Goal: Ask a question: Seek information or help from site administrators or community

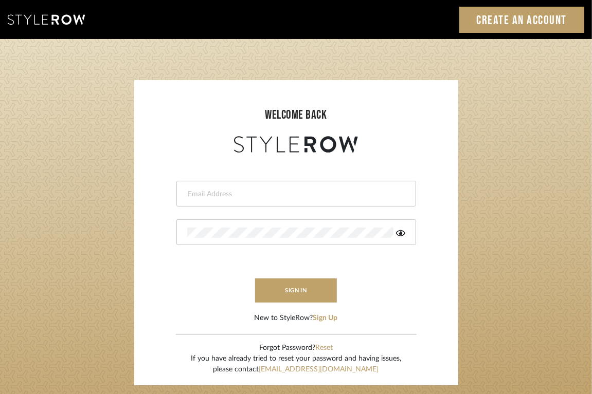
click at [367, 201] on div at bounding box center [296, 194] width 240 height 26
click at [287, 192] on input "email" at bounding box center [294, 194] width 215 height 10
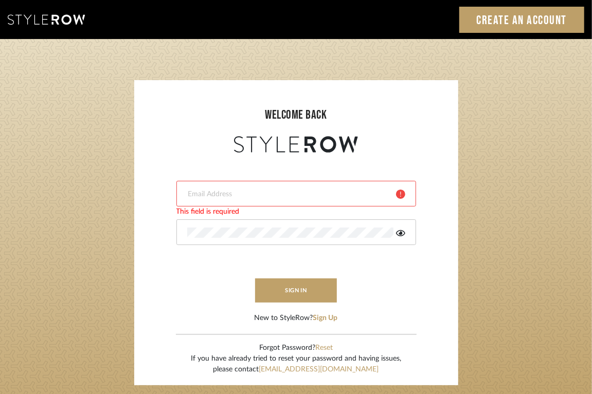
type input "[EMAIL_ADDRESS][DOMAIN_NAME]"
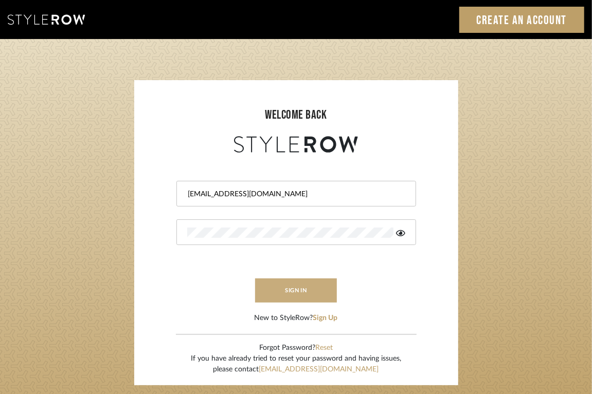
click at [265, 293] on button "sign in" at bounding box center [296, 291] width 82 height 24
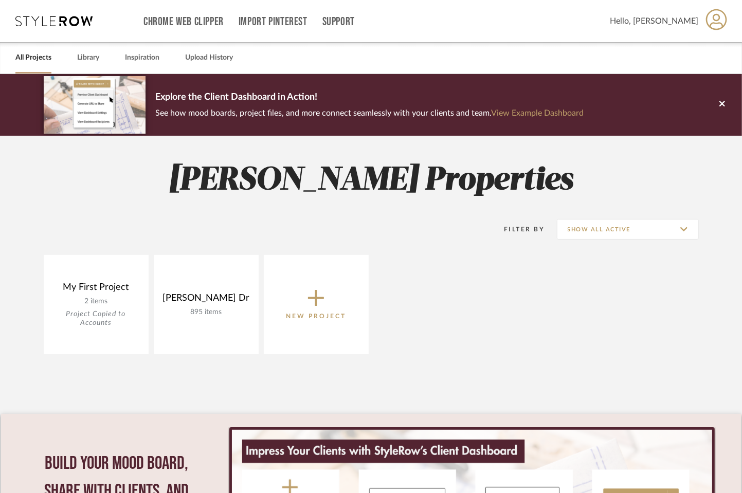
click at [683, 22] on span "Hello, Shannon" at bounding box center [654, 21] width 88 height 12
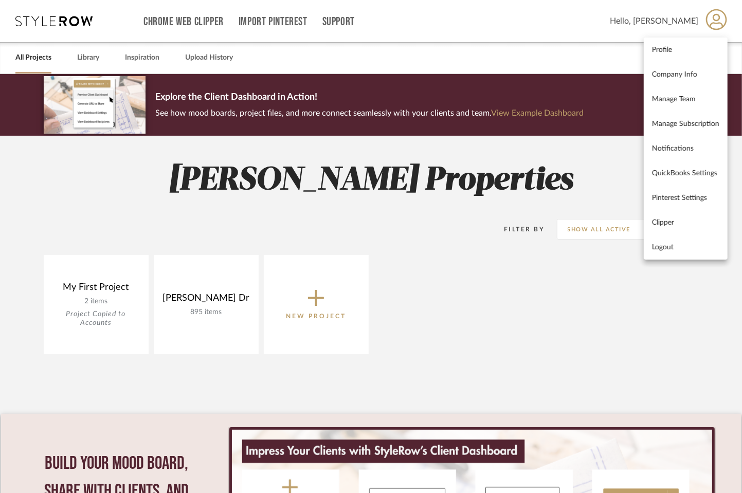
click at [473, 241] on div at bounding box center [371, 246] width 742 height 493
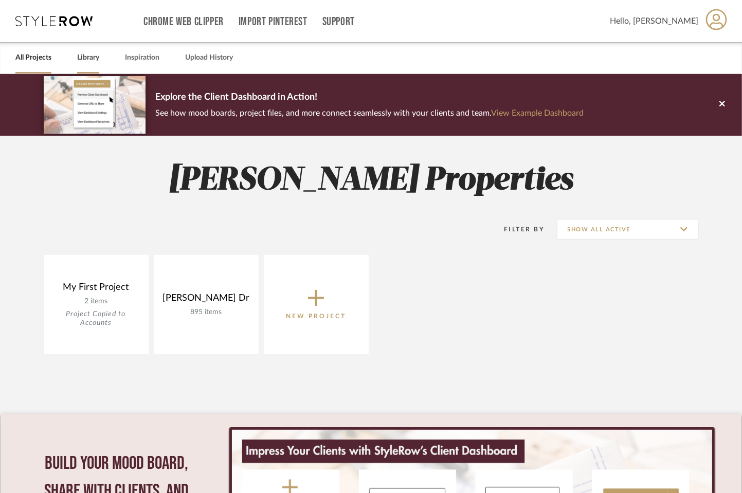
click at [88, 56] on link "Library" at bounding box center [88, 58] width 22 height 14
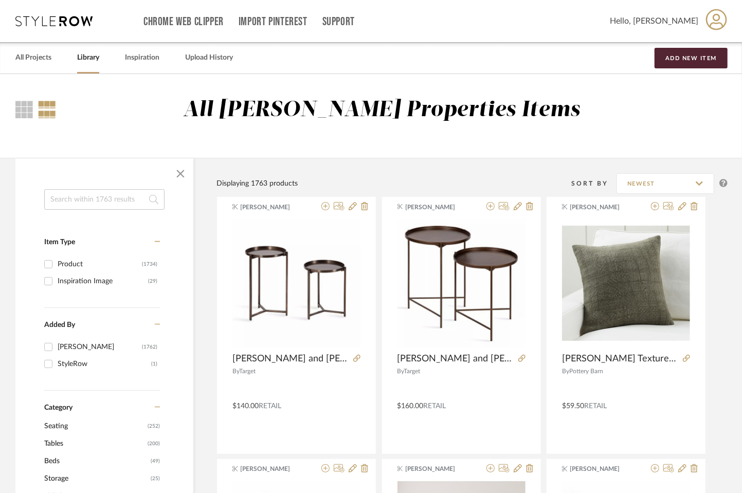
click at [47, 108] on div at bounding box center [47, 109] width 18 height 17
click at [348, 19] on link "Support" at bounding box center [338, 21] width 32 height 9
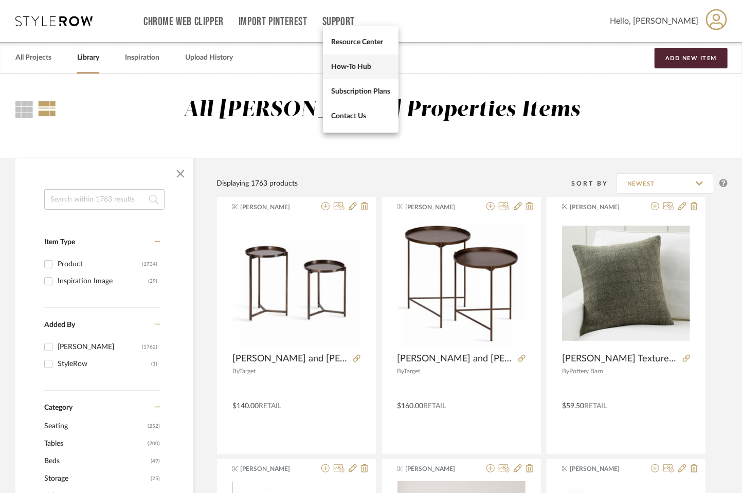
click at [347, 69] on span "How-To Hub" at bounding box center [360, 67] width 59 height 9
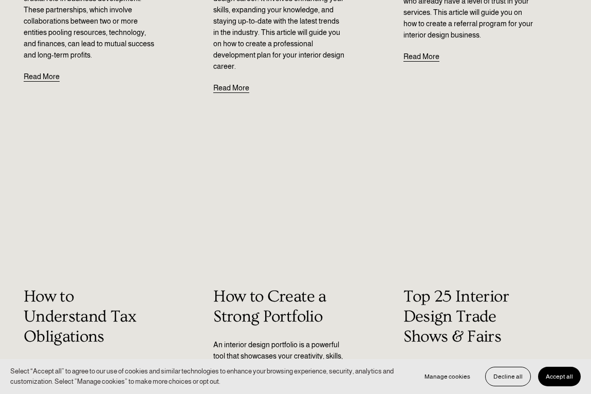
scroll to position [1131, 0]
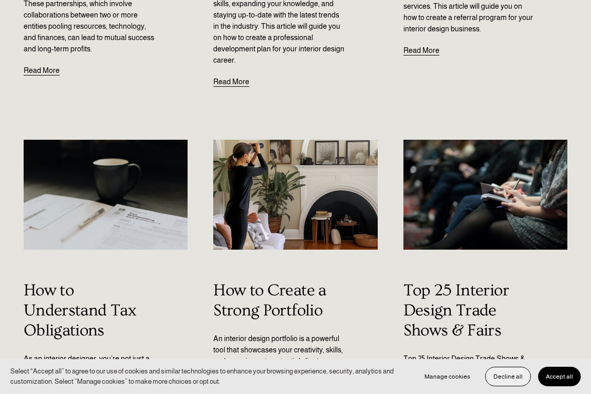
click at [507, 382] on button "Decline all" at bounding box center [508, 377] width 46 height 20
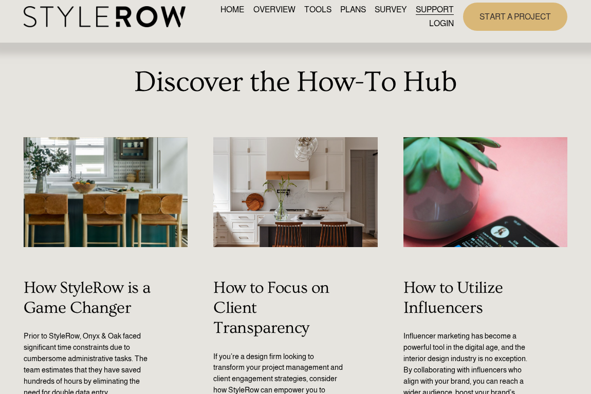
scroll to position [0, 0]
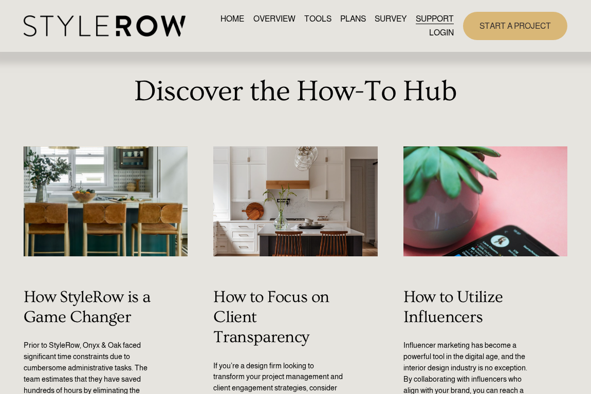
click at [315, 20] on link "TOOLS" at bounding box center [317, 19] width 27 height 14
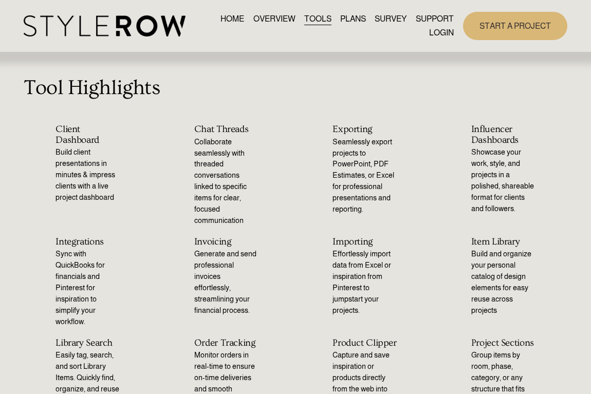
click at [358, 131] on h2 "Exporting" at bounding box center [365, 129] width 64 height 11
click at [350, 155] on p "Seamlessly export projects to PowerPoint, PDF Estimates, or Excel for professio…" at bounding box center [365, 176] width 64 height 79
click at [354, 174] on p "Seamlessly export projects to PowerPoint, PDF Estimates, or Excel for professio…" at bounding box center [365, 176] width 64 height 79
click at [433, 33] on link "LOGIN" at bounding box center [441, 33] width 25 height 14
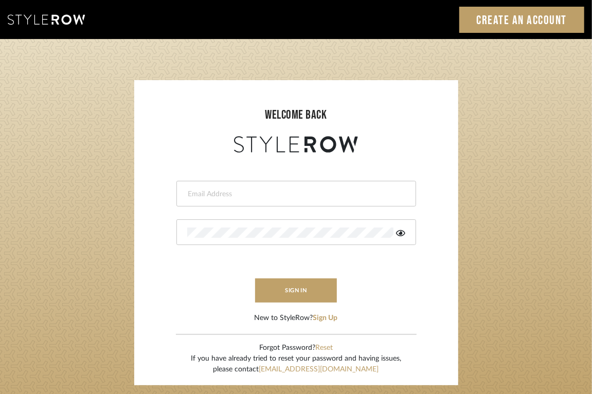
click at [223, 192] on input "email" at bounding box center [294, 194] width 215 height 10
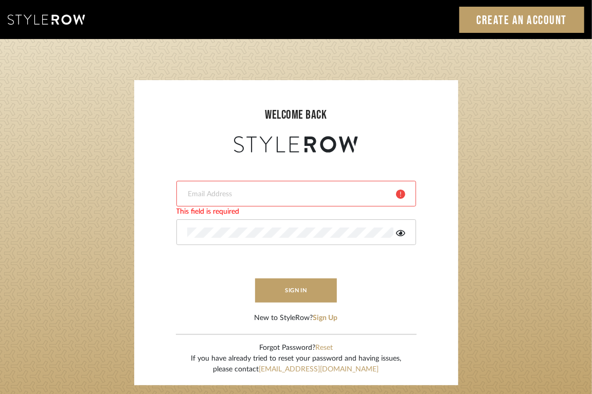
type input "[EMAIL_ADDRESS][DOMAIN_NAME]"
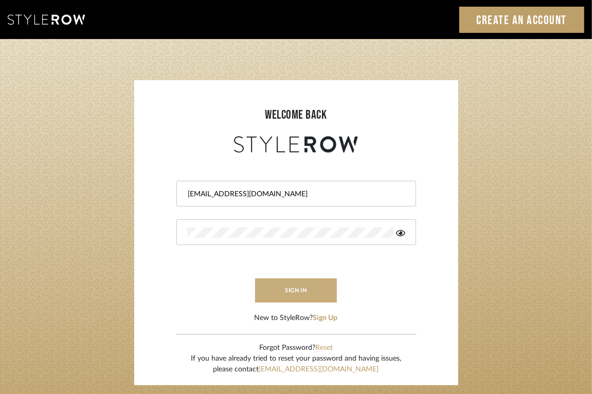
click at [290, 296] on button "sign in" at bounding box center [296, 291] width 82 height 24
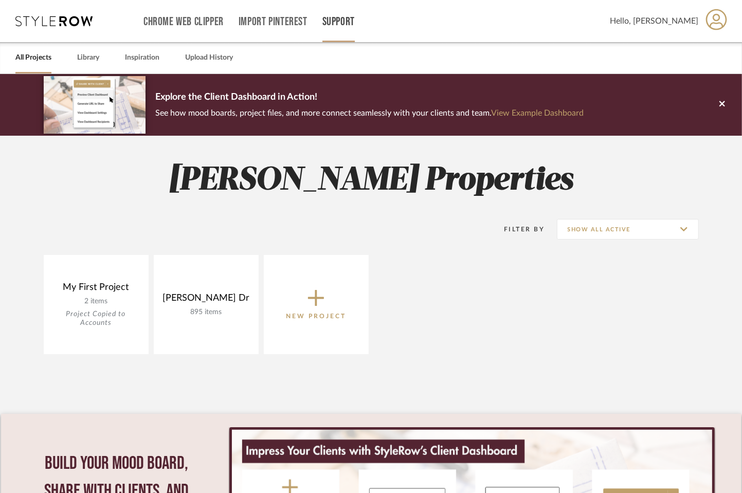
click at [338, 22] on link "Support" at bounding box center [338, 21] width 32 height 9
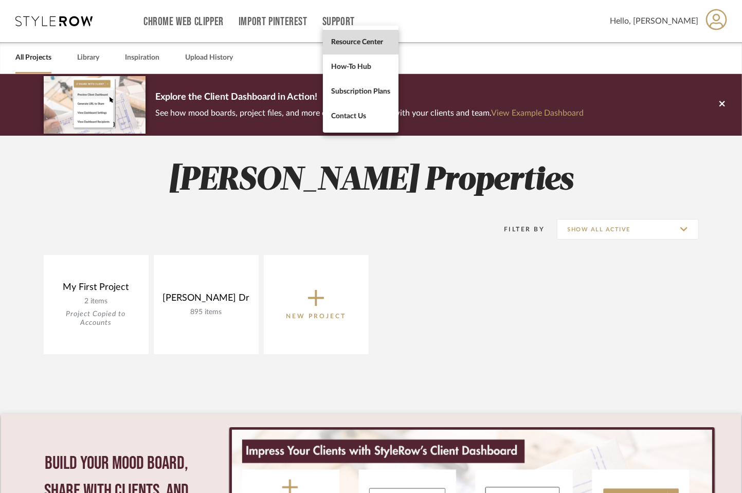
click at [356, 42] on span "Resource Center" at bounding box center [360, 42] width 59 height 9
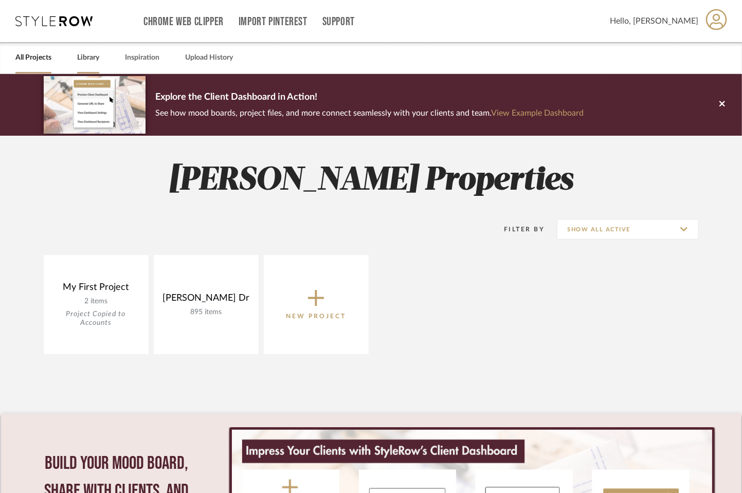
click at [85, 58] on link "Library" at bounding box center [88, 58] width 22 height 14
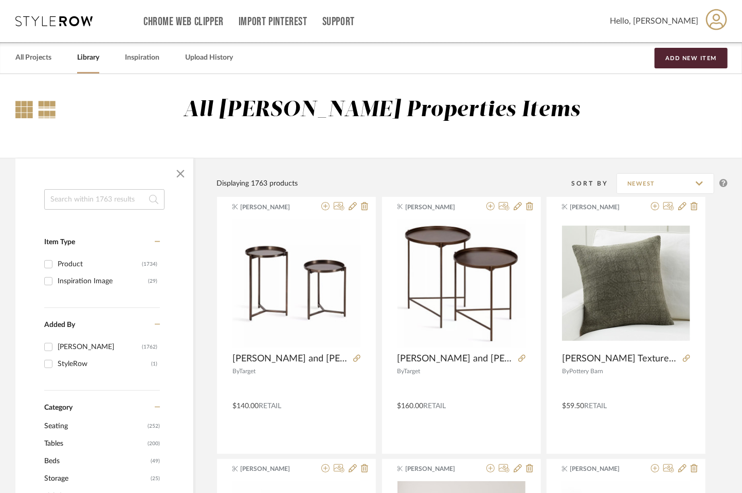
click at [23, 109] on div at bounding box center [23, 109] width 17 height 17
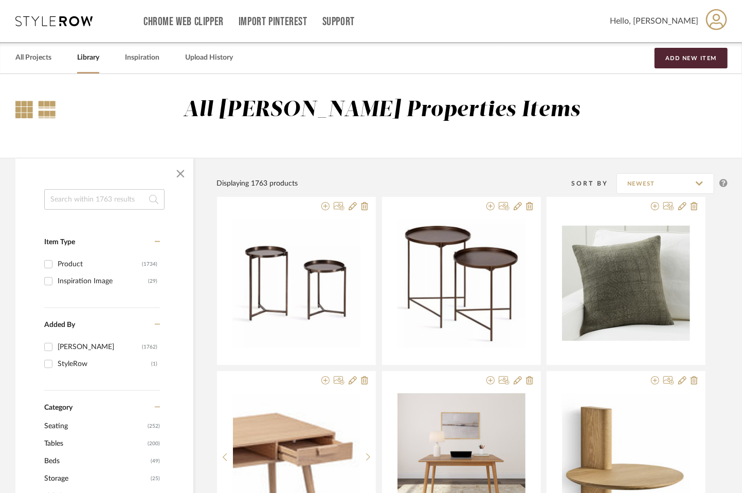
click at [44, 109] on div at bounding box center [47, 109] width 18 height 17
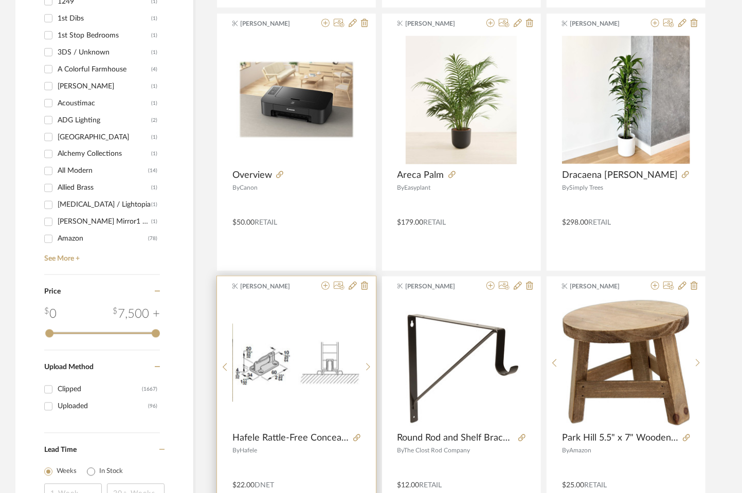
scroll to position [963, 0]
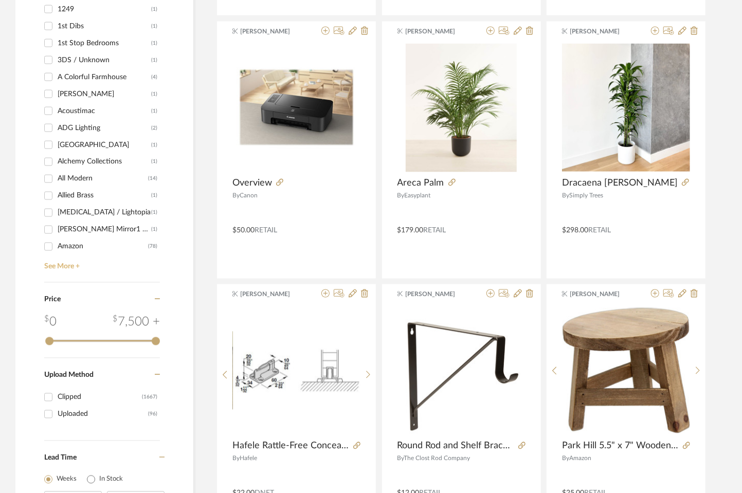
click at [52, 263] on link "See More +" at bounding box center [101, 263] width 118 height 16
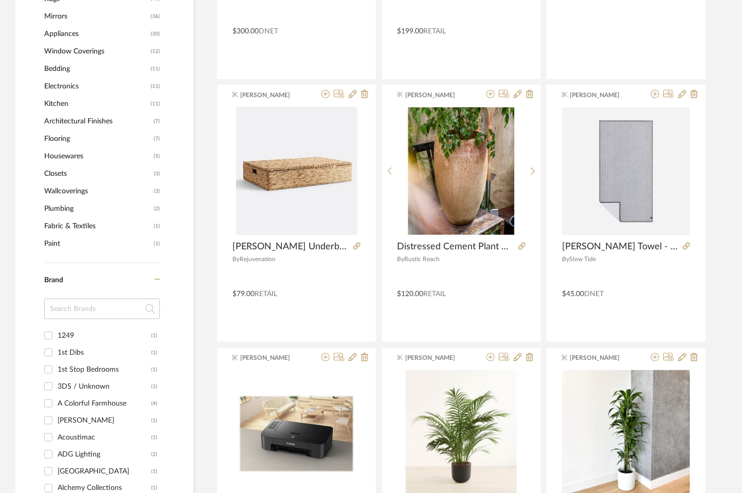
scroll to position [707, 0]
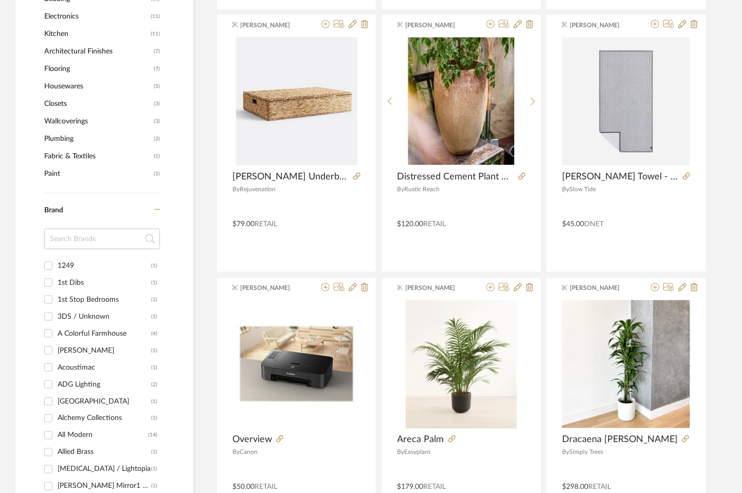
click at [48, 265] on input "1249 (1)" at bounding box center [48, 265] width 16 height 16
checkbox input "true"
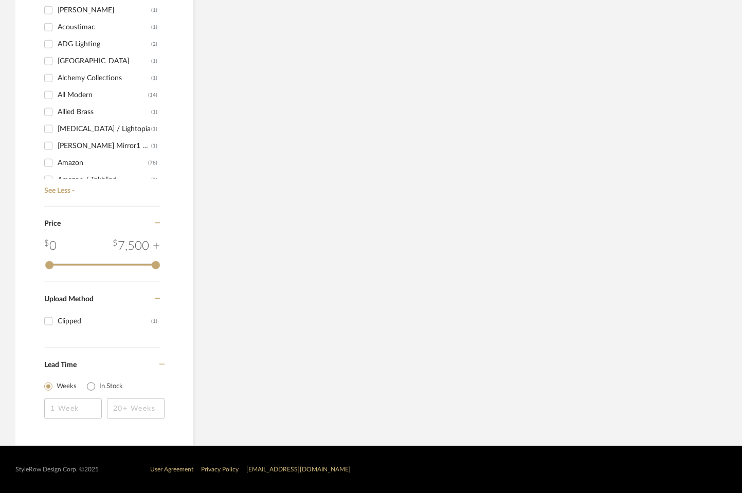
scroll to position [558, 0]
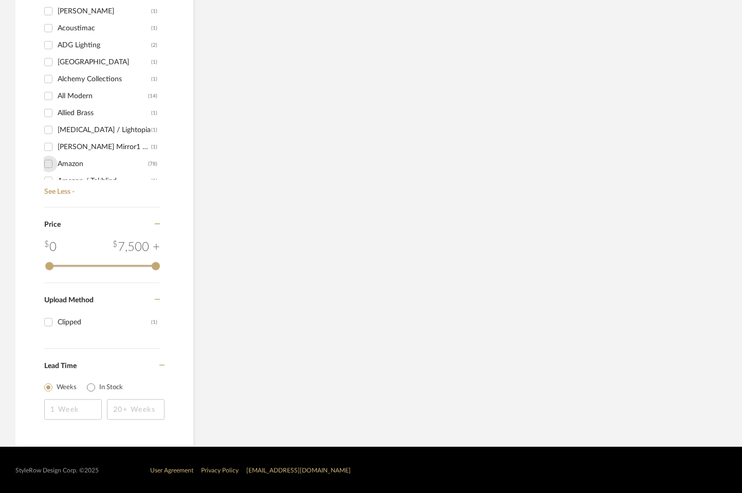
drag, startPoint x: 48, startPoint y: 159, endPoint x: 49, endPoint y: 149, distance: 10.9
click at [48, 158] on input "Amazon (78)" at bounding box center [48, 164] width 16 height 16
checkbox input "true"
click at [51, 142] on input "[PERSON_NAME] Mirror1 of 48 (1)" at bounding box center [48, 147] width 16 height 16
checkbox input "true"
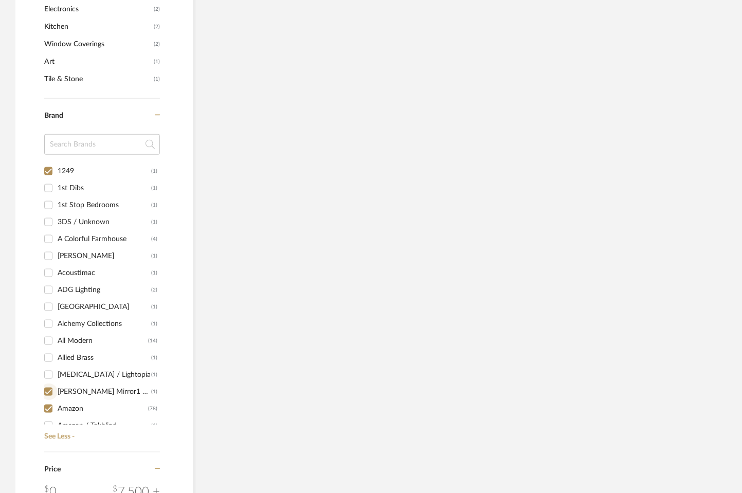
scroll to position [802, 0]
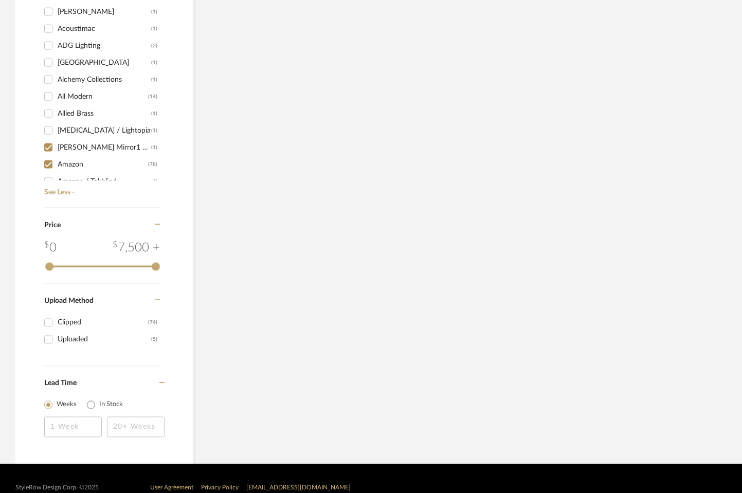
click at [51, 127] on input "[MEDICAL_DATA] / Lightopia (1)" at bounding box center [48, 130] width 16 height 16
checkbox input "true"
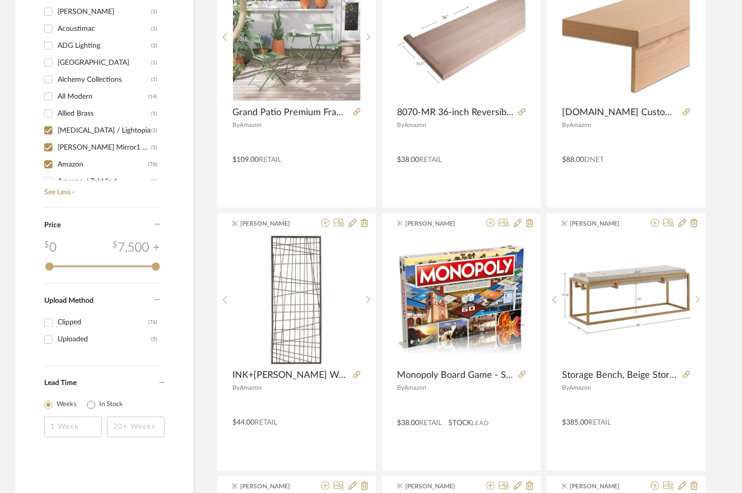
click at [49, 109] on input "Allied Brass (1)" at bounding box center [48, 113] width 16 height 16
checkbox input "true"
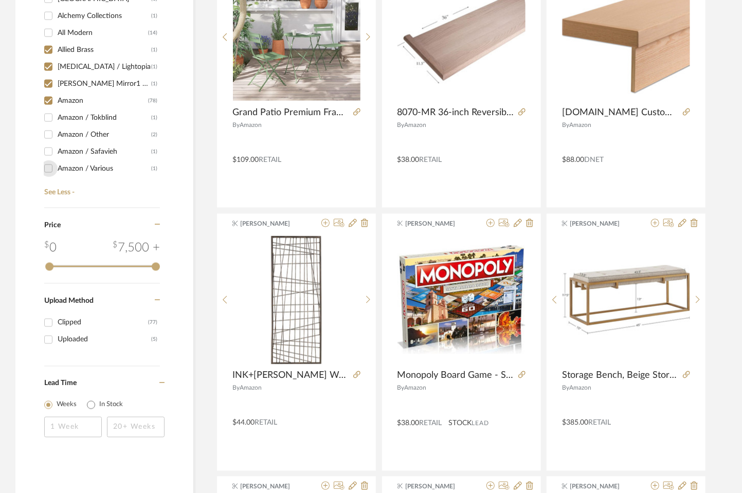
drag, startPoint x: 46, startPoint y: 166, endPoint x: 47, endPoint y: 148, distance: 18.5
click at [46, 165] on input "Amazon / Various (1)" at bounding box center [48, 168] width 16 height 16
checkbox input "true"
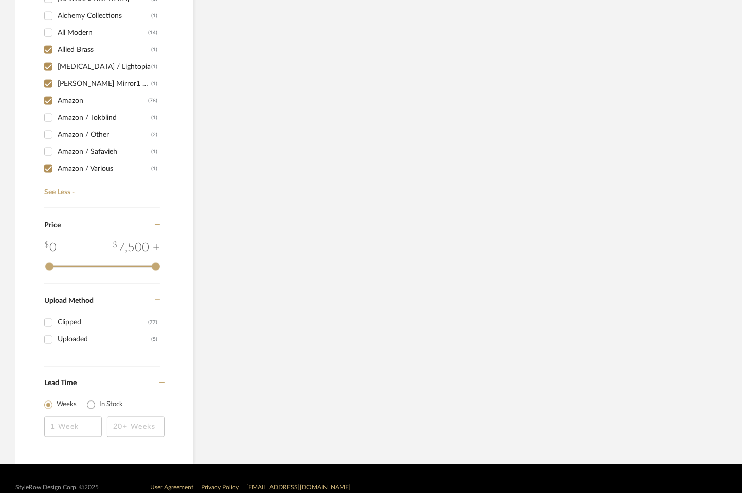
click at [47, 148] on input "Amazon / Safavieh (1)" at bounding box center [48, 151] width 16 height 16
checkbox input "true"
drag, startPoint x: 47, startPoint y: 135, endPoint x: 49, endPoint y: 122, distance: 13.0
click at [47, 134] on input "Amazon / Other (2)" at bounding box center [48, 134] width 16 height 16
checkbox input "true"
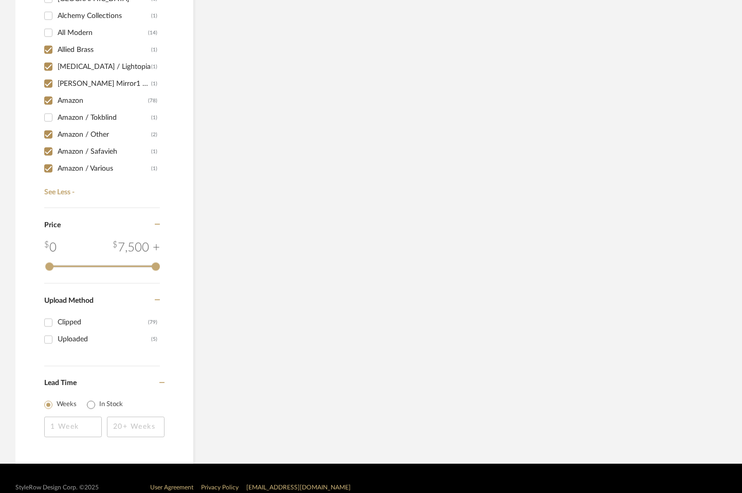
click at [49, 114] on input "Amazon / Tokblind (1)" at bounding box center [48, 117] width 16 height 16
checkbox input "true"
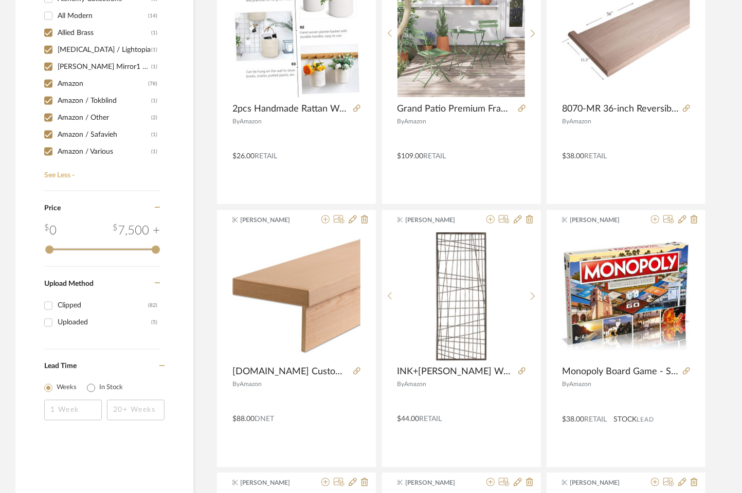
scroll to position [819, 0]
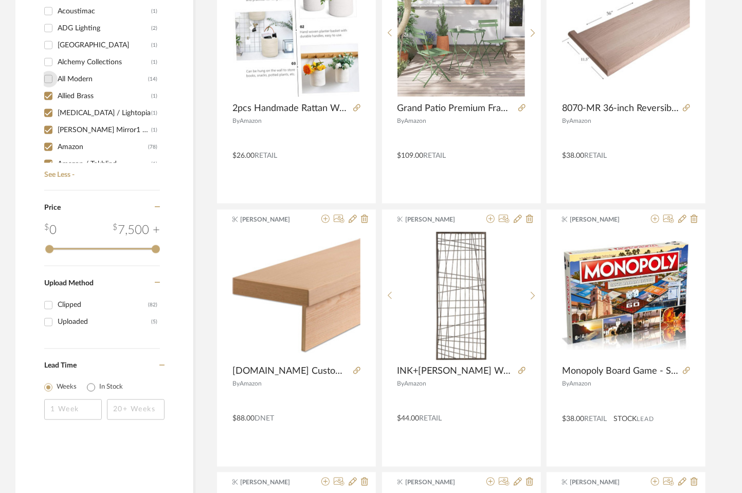
drag, startPoint x: 47, startPoint y: 78, endPoint x: 49, endPoint y: 62, distance: 15.5
click at [47, 76] on input "All Modern (14)" at bounding box center [48, 79] width 16 height 16
checkbox input "true"
drag, startPoint x: 49, startPoint y: 59, endPoint x: 49, endPoint y: 51, distance: 7.7
click at [49, 58] on input "Alchemy Collections (1)" at bounding box center [48, 62] width 16 height 16
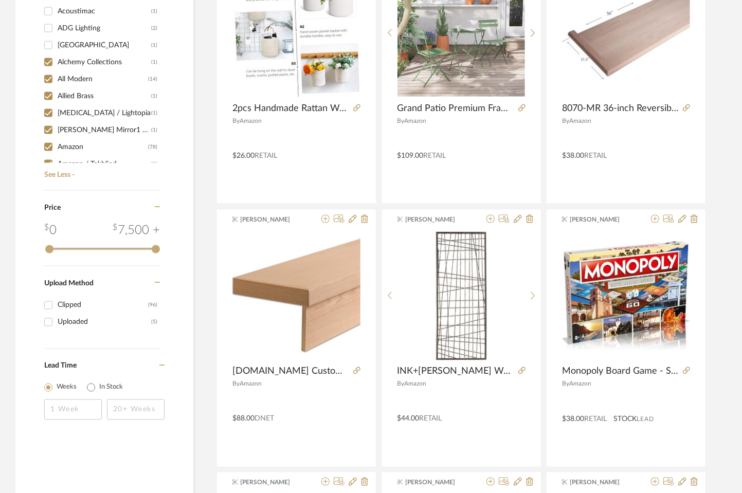
checkbox input "true"
click at [48, 43] on input "[GEOGRAPHIC_DATA] (1)" at bounding box center [48, 45] width 16 height 16
checkbox input "true"
drag, startPoint x: 47, startPoint y: 26, endPoint x: 47, endPoint y: 16, distance: 9.3
click at [47, 24] on input "ADG Lighting (2)" at bounding box center [48, 28] width 16 height 16
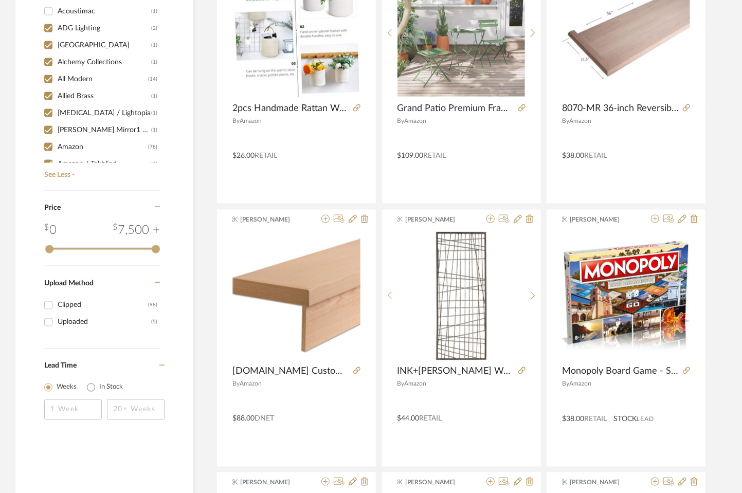
checkbox input "true"
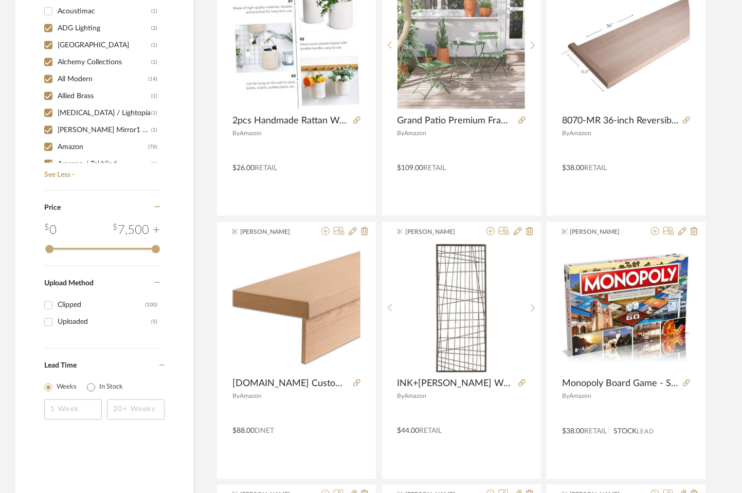
click at [47, 10] on input "Acoustimac (1)" at bounding box center [48, 11] width 16 height 16
checkbox input "true"
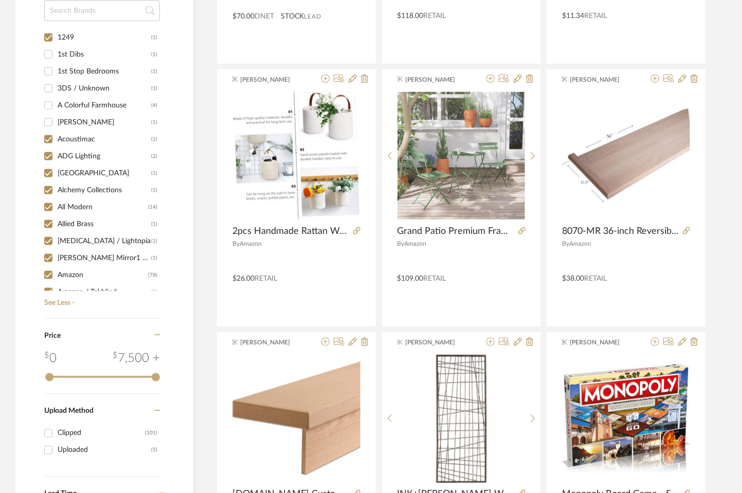
scroll to position [516, 0]
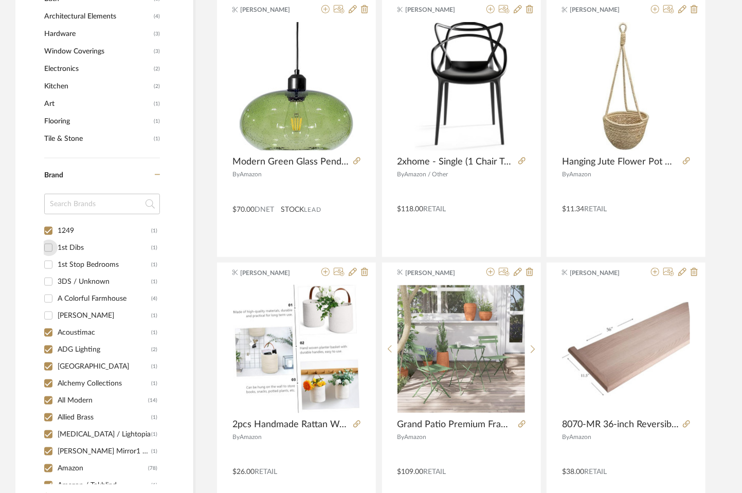
click at [44, 249] on input "1st Dibs (1)" at bounding box center [48, 248] width 16 height 16
checkbox input "true"
click at [50, 264] on input "1st Stop Bedrooms (1)" at bounding box center [48, 264] width 16 height 16
checkbox input "true"
drag, startPoint x: 49, startPoint y: 279, endPoint x: 49, endPoint y: 292, distance: 13.4
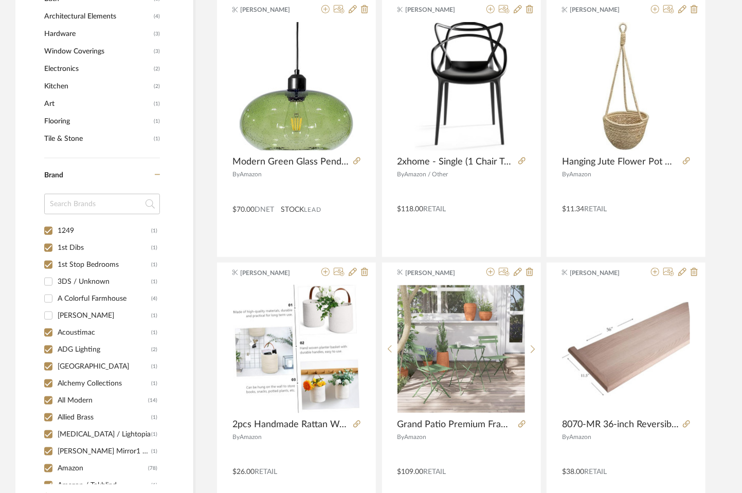
click at [49, 281] on input "3DS / Unknown (1)" at bounding box center [48, 281] width 16 height 16
checkbox input "true"
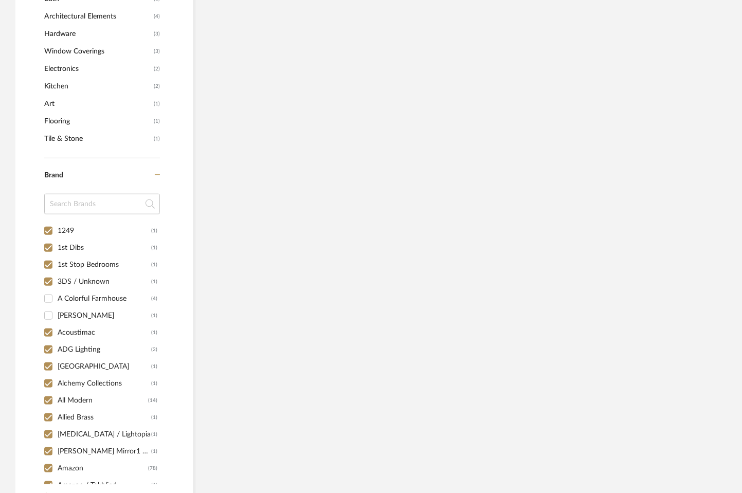
drag, startPoint x: 49, startPoint y: 296, endPoint x: 51, endPoint y: 307, distance: 11.5
click at [49, 297] on input "A Colorful Farmhouse (4)" at bounding box center [48, 298] width 16 height 16
checkbox input "true"
click at [51, 315] on div "1249 (1) 1st Dibs (1) 1st Stop Bedrooms (1) 3DS / Unknown (1) A Colorful Farmho…" at bounding box center [102, 358] width 116 height 272
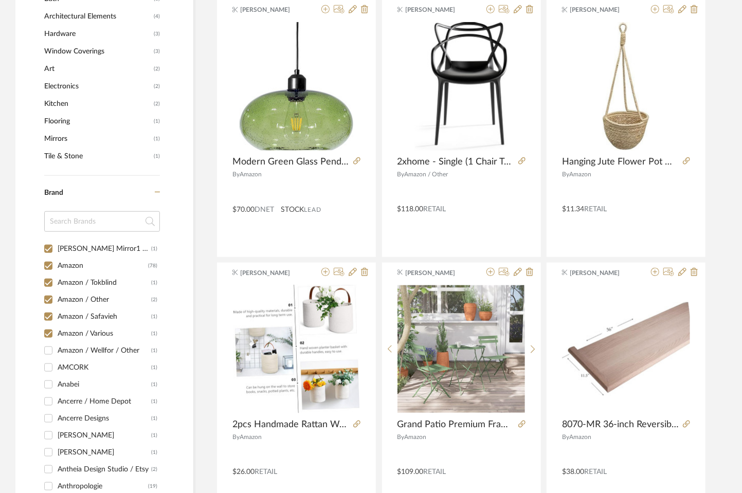
scroll to position [64, 0]
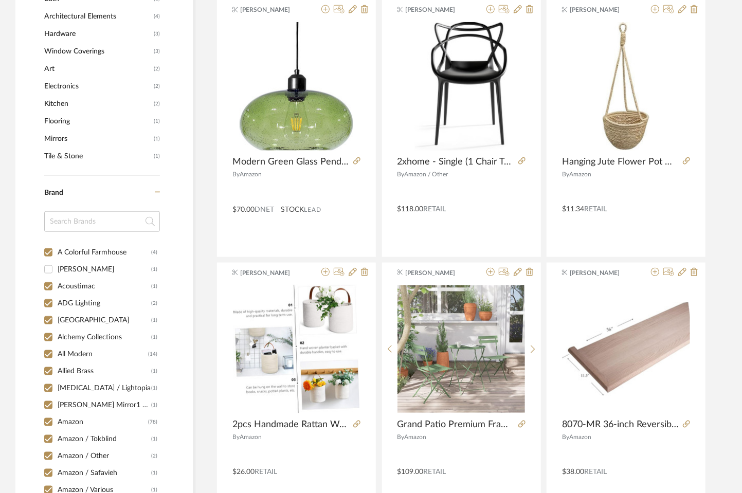
click at [47, 268] on input "[PERSON_NAME] (1)" at bounding box center [48, 269] width 16 height 16
checkbox input "true"
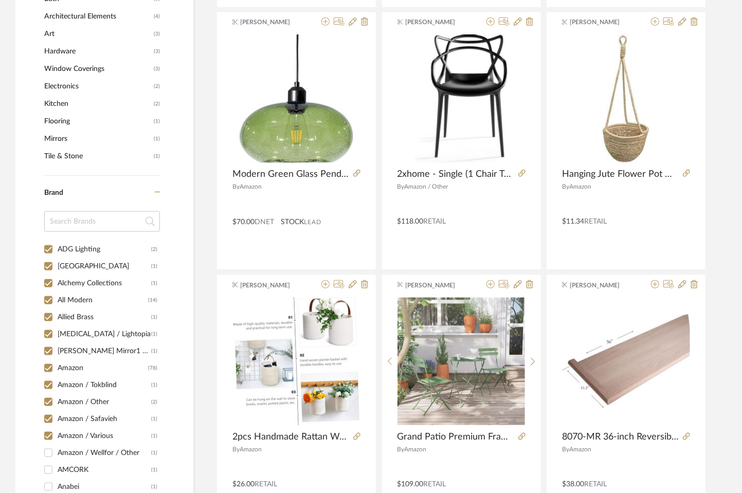
scroll to position [321, 0]
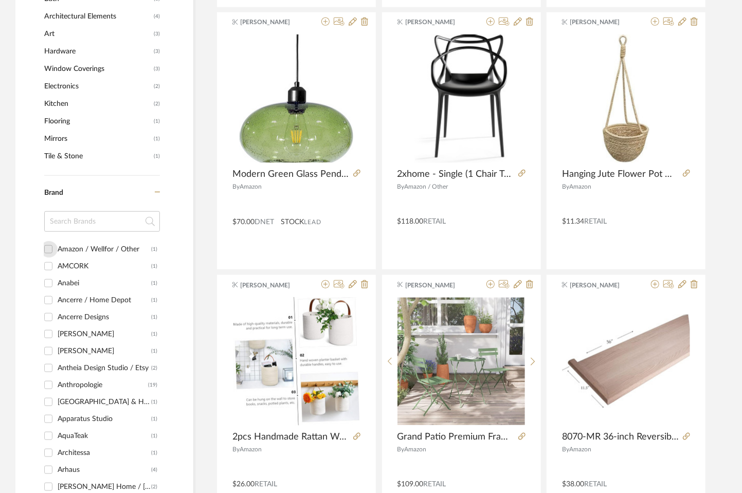
click at [48, 248] on input "Amazon / Wellfor / Other (1)" at bounding box center [48, 249] width 16 height 16
checkbox input "true"
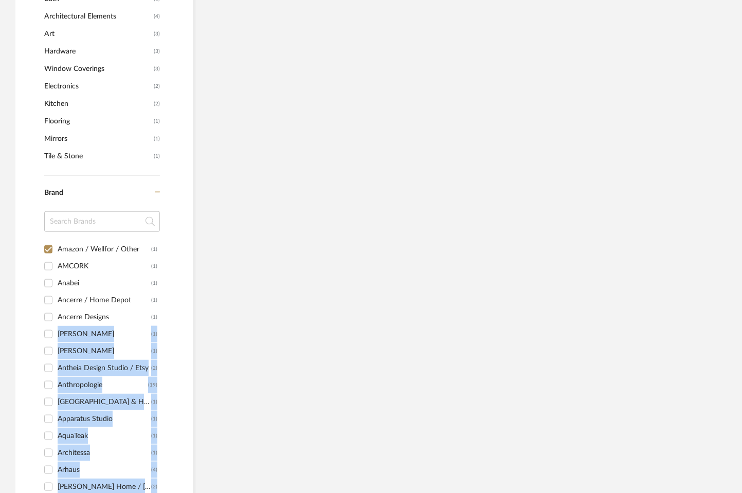
drag, startPoint x: 43, startPoint y: 340, endPoint x: 59, endPoint y: 360, distance: 26.0
click at [43, 340] on div "Item Type Product (114) Added By [PERSON_NAME] (114) Category Seating (8) Table…" at bounding box center [104, 230] width 178 height 1112
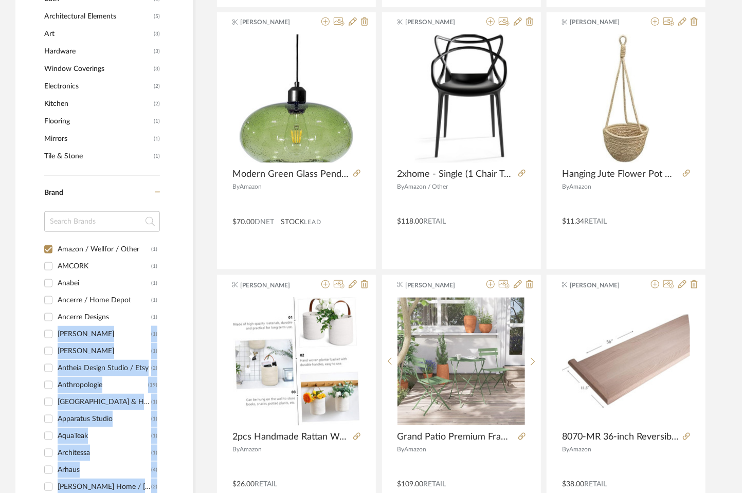
click at [48, 366] on input "Antheia Design Studio / Etsy (2)" at bounding box center [48, 368] width 16 height 16
checkbox input "true"
click at [45, 261] on input "AMCORK (1)" at bounding box center [48, 266] width 16 height 16
checkbox input "true"
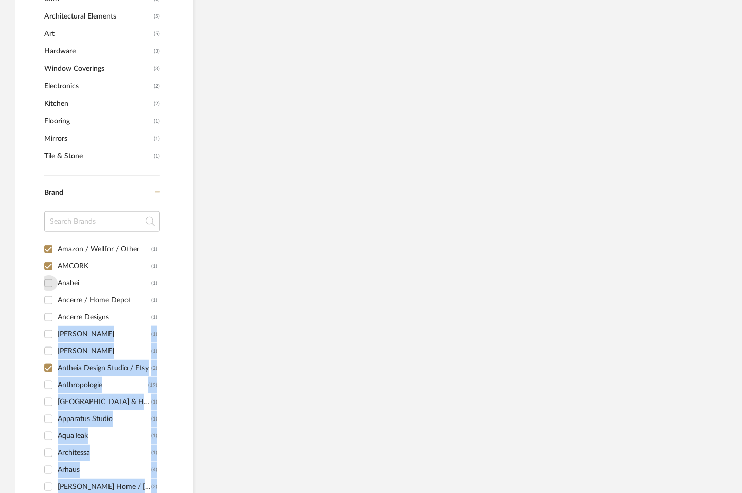
click at [45, 287] on input "Anabei (1)" at bounding box center [48, 283] width 16 height 16
checkbox input "false"
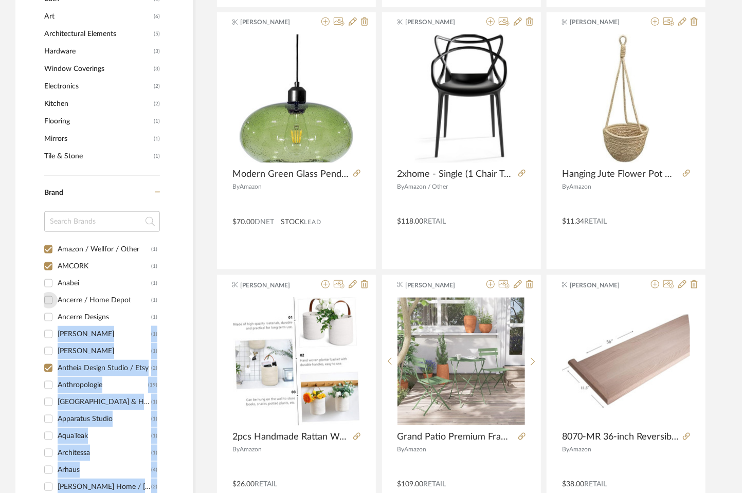
click at [45, 302] on input "Ancerre / Home Depot (1)" at bounding box center [48, 300] width 16 height 16
checkbox input "true"
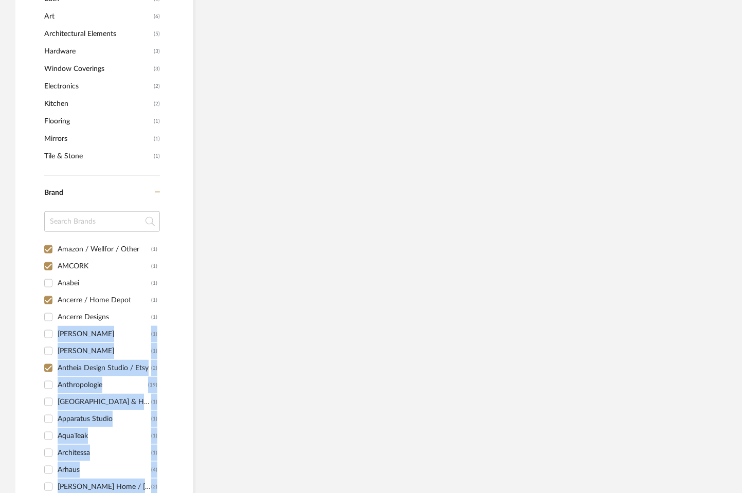
click at [45, 282] on input "Anabei (1)" at bounding box center [48, 283] width 16 height 16
checkbox input "true"
click at [44, 317] on input "Ancerre Designs (1)" at bounding box center [48, 317] width 16 height 16
checkbox input "true"
click at [45, 333] on input "[PERSON_NAME] (1)" at bounding box center [48, 334] width 16 height 16
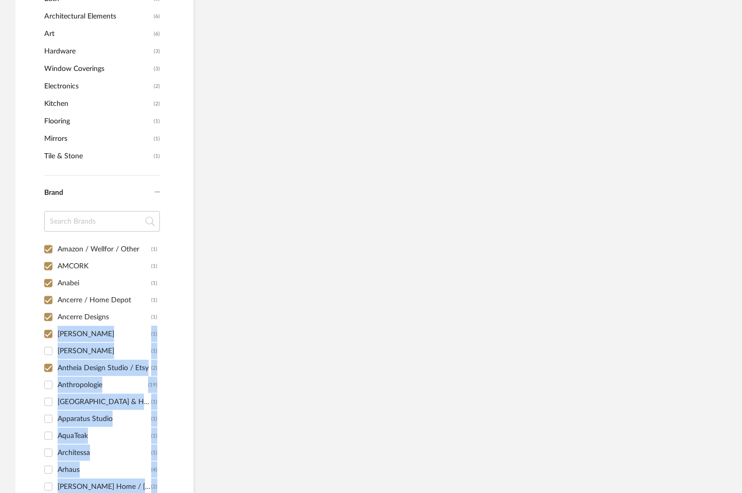
checkbox input "true"
drag, startPoint x: 49, startPoint y: 347, endPoint x: 48, endPoint y: 353, distance: 6.3
click at [48, 347] on input "[PERSON_NAME] (1)" at bounding box center [48, 351] width 16 height 16
checkbox input "true"
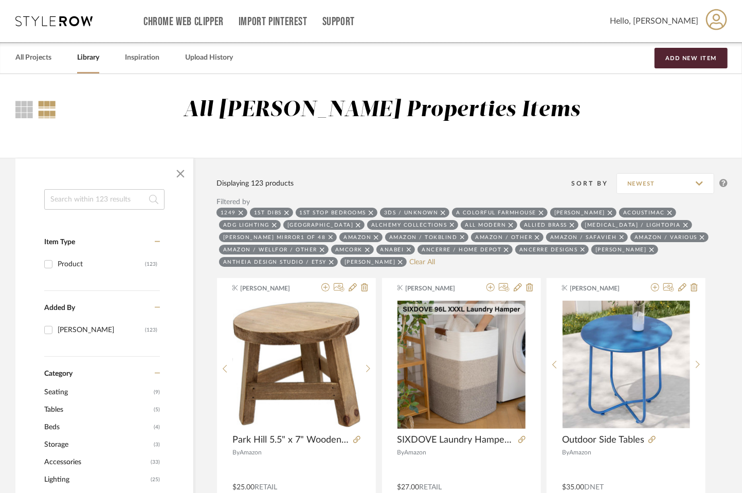
click at [656, 23] on span "Hello, [PERSON_NAME]" at bounding box center [654, 21] width 88 height 12
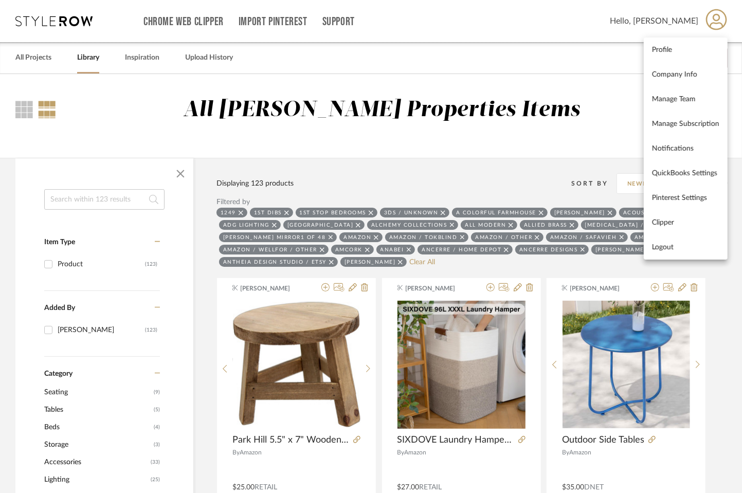
click at [352, 23] on div at bounding box center [371, 246] width 742 height 493
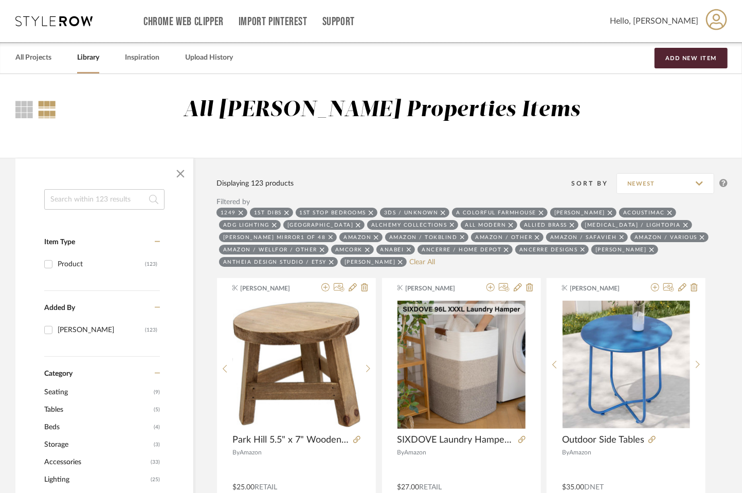
click at [352, 23] on link "Support" at bounding box center [338, 21] width 32 height 9
click at [357, 118] on span "Contact Us" at bounding box center [360, 116] width 59 height 9
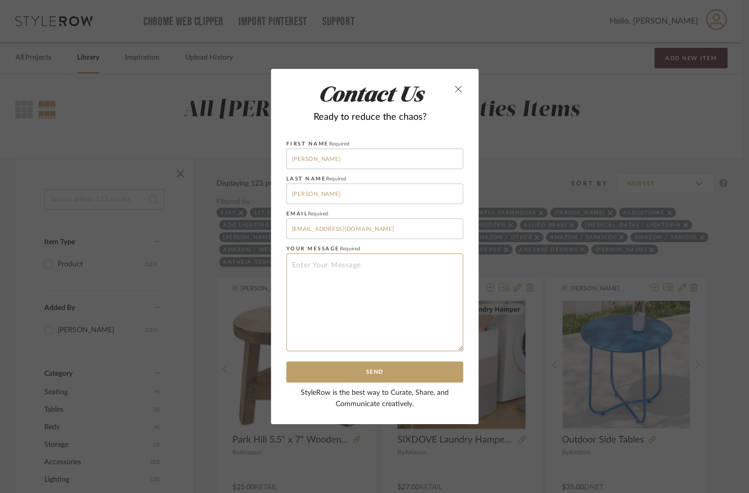
click at [355, 266] on textarea at bounding box center [374, 302] width 177 height 98
type textarea "How do I export my library not specific to a project?"
click at [376, 372] on button "Send" at bounding box center [374, 371] width 177 height 21
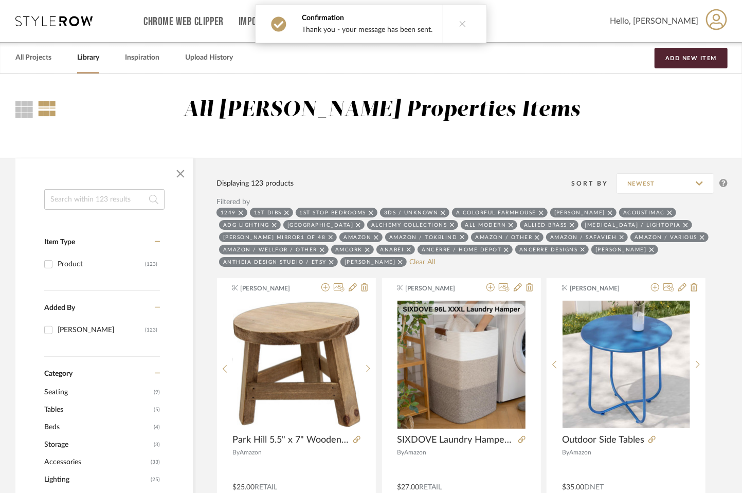
click at [459, 24] on icon at bounding box center [462, 23] width 7 height 7
click at [36, 57] on link "All Projects" at bounding box center [33, 58] width 36 height 14
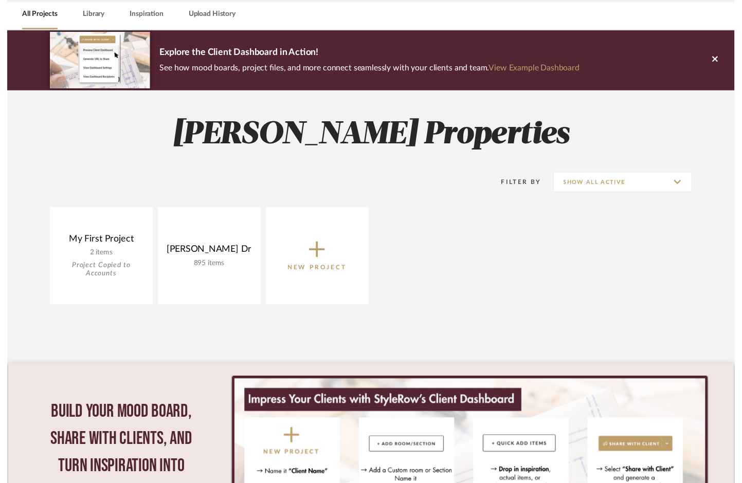
scroll to position [64, 0]
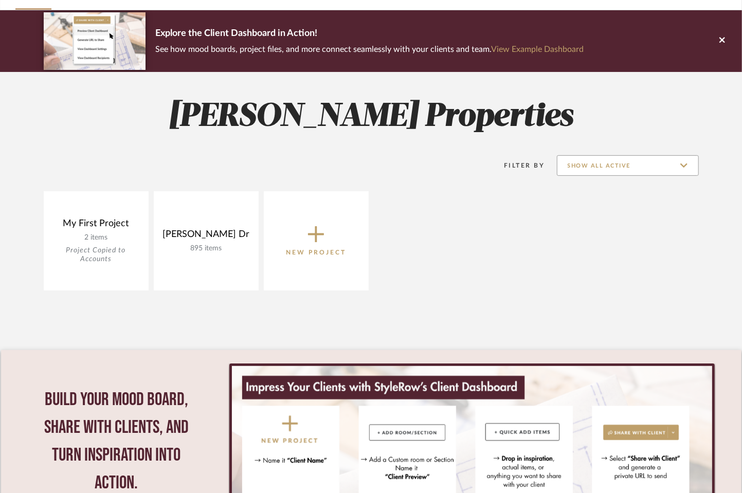
click at [595, 169] on input "Show All Active" at bounding box center [628, 165] width 142 height 21
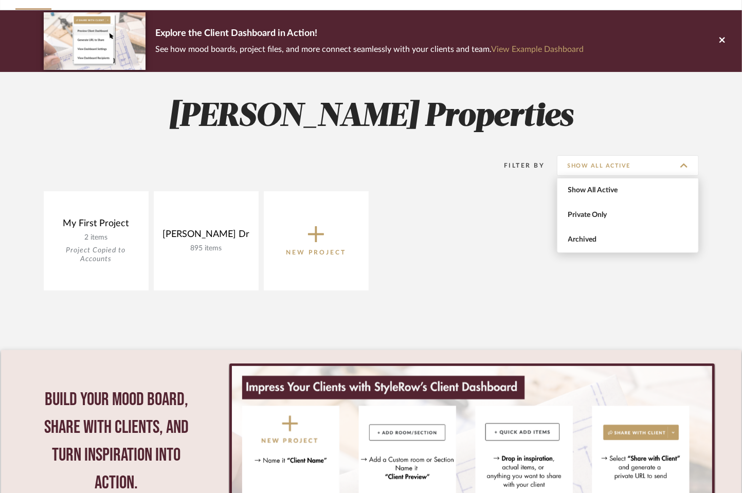
click at [453, 234] on div "My First Project 2 items Project Copied to Accounts View Budget Open Project [P…" at bounding box center [371, 243] width 740 height 104
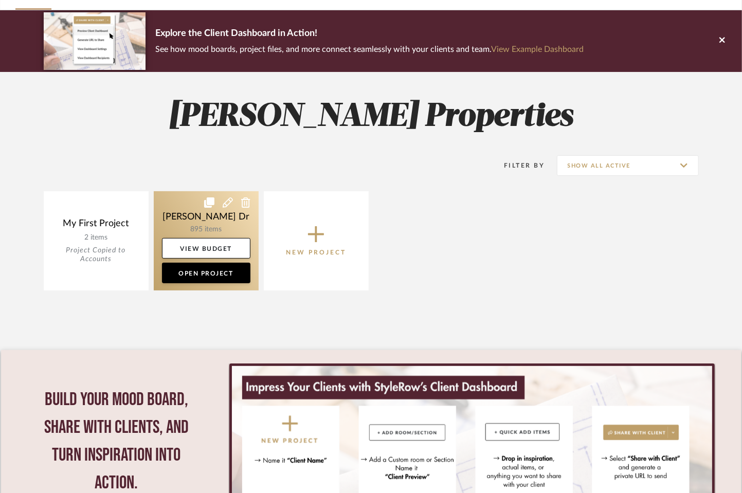
click at [206, 213] on link at bounding box center [206, 240] width 105 height 99
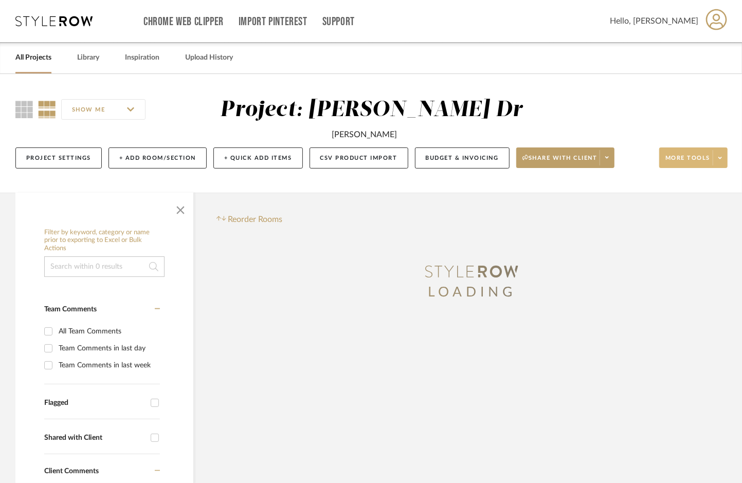
click at [722, 160] on icon at bounding box center [720, 158] width 4 height 6
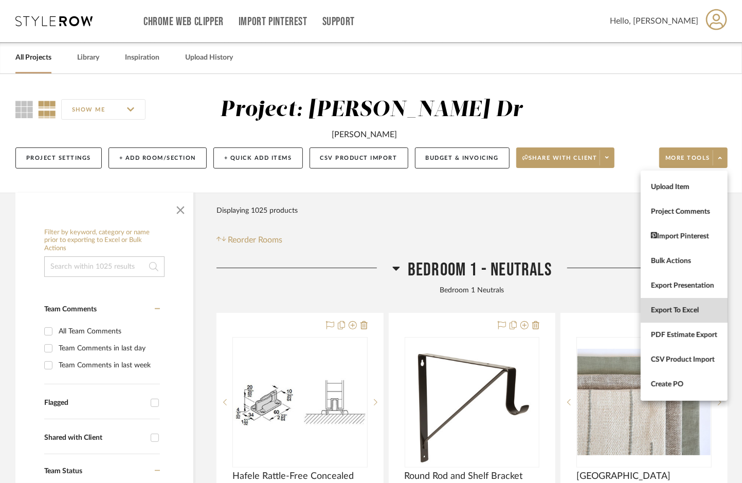
click at [689, 302] on button "Export To Excel" at bounding box center [683, 310] width 87 height 25
